Goal: Navigation & Orientation: Find specific page/section

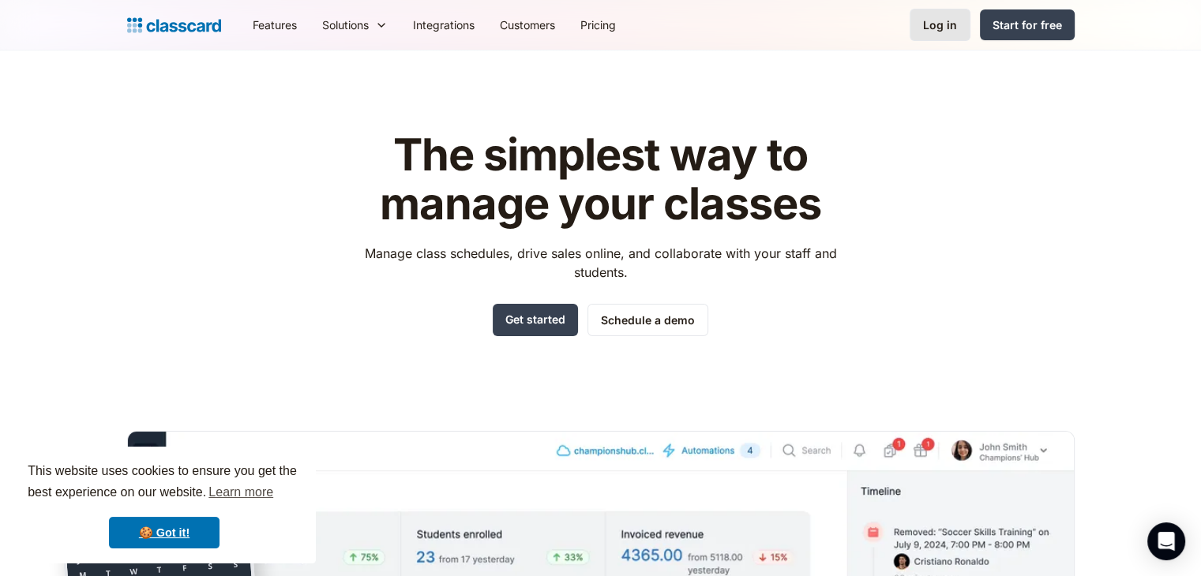
click at [944, 33] on link "Log in" at bounding box center [940, 25] width 61 height 32
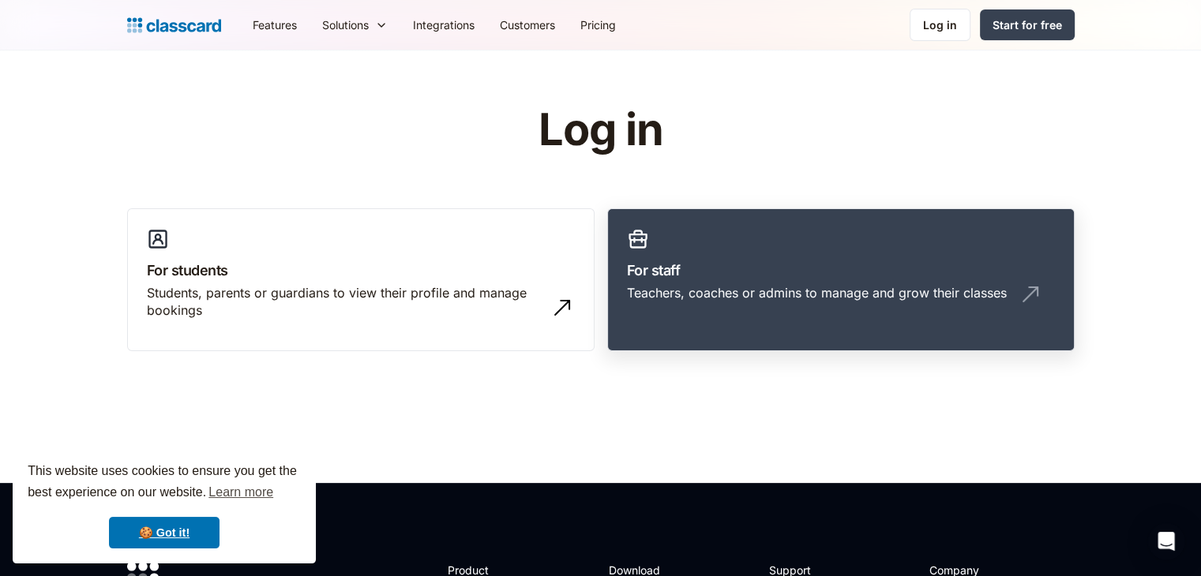
click at [793, 272] on h3 "For staff" at bounding box center [841, 270] width 428 height 21
